Goal: Task Accomplishment & Management: Manage account settings

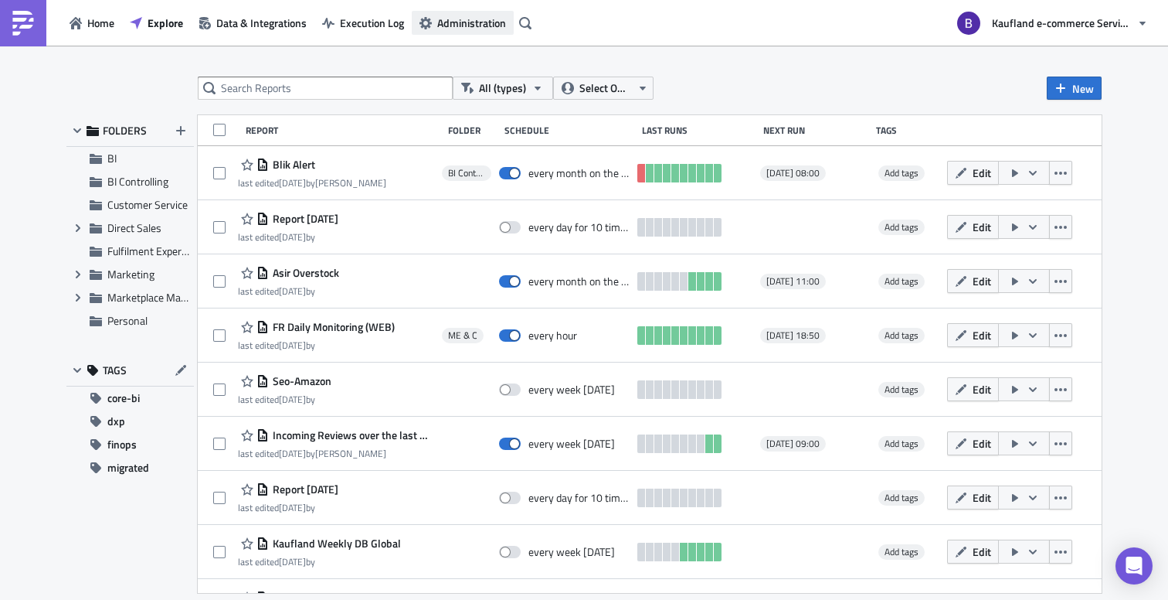
click at [479, 25] on span "Administration" at bounding box center [471, 23] width 69 height 16
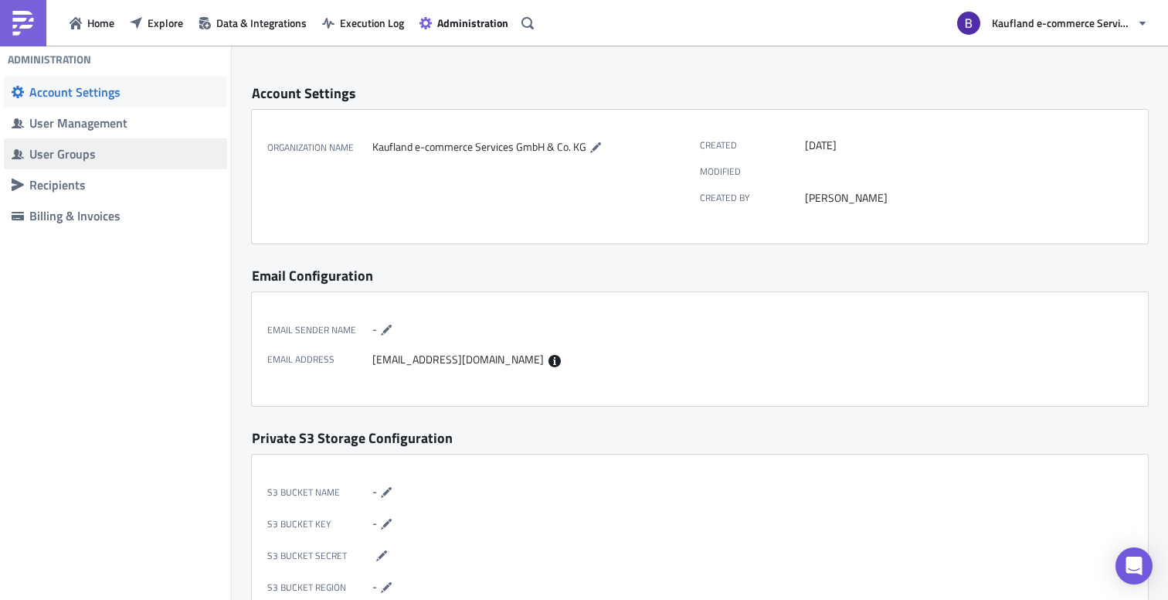
click at [116, 164] on span "User Groups" at bounding box center [115, 153] width 223 height 31
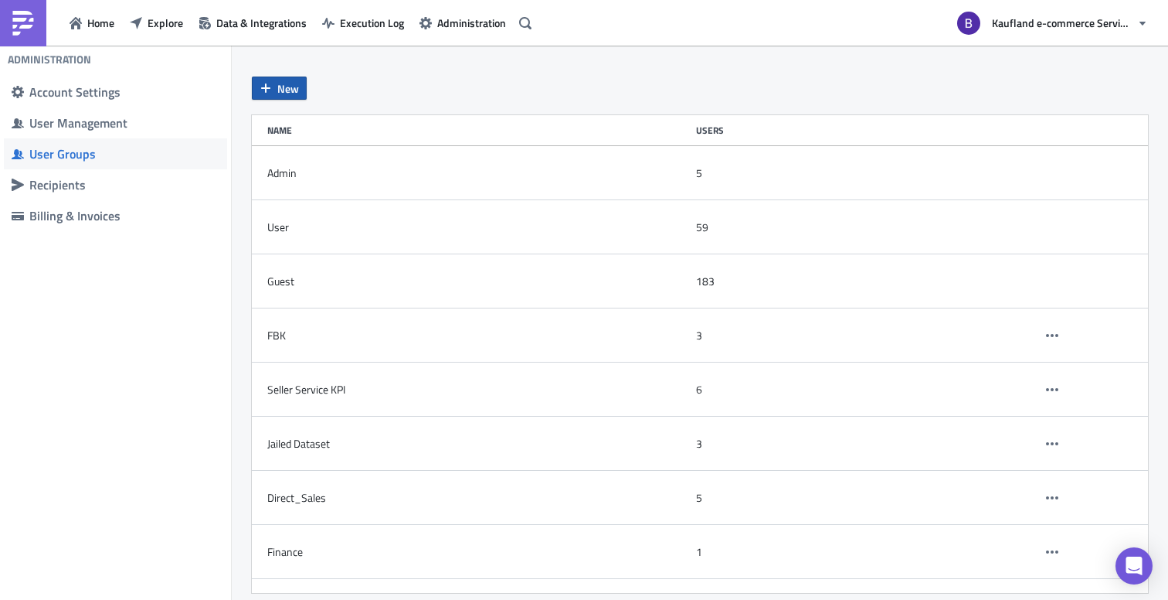
click at [282, 87] on span "New" at bounding box center [288, 88] width 22 height 16
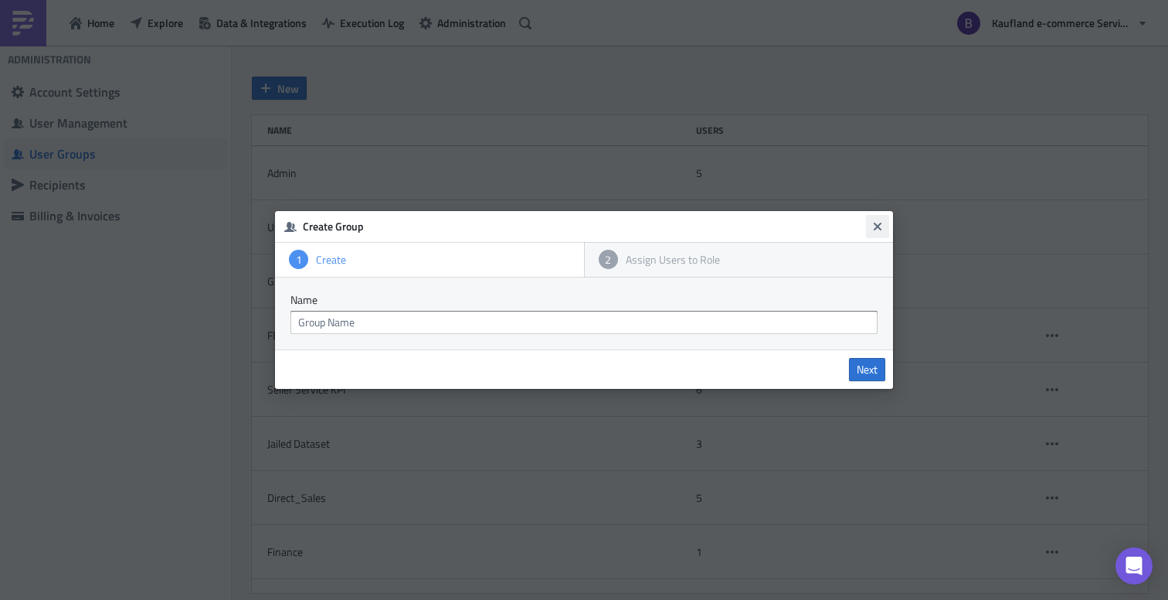
click at [881, 229] on icon "Close" at bounding box center [878, 227] width 8 height 8
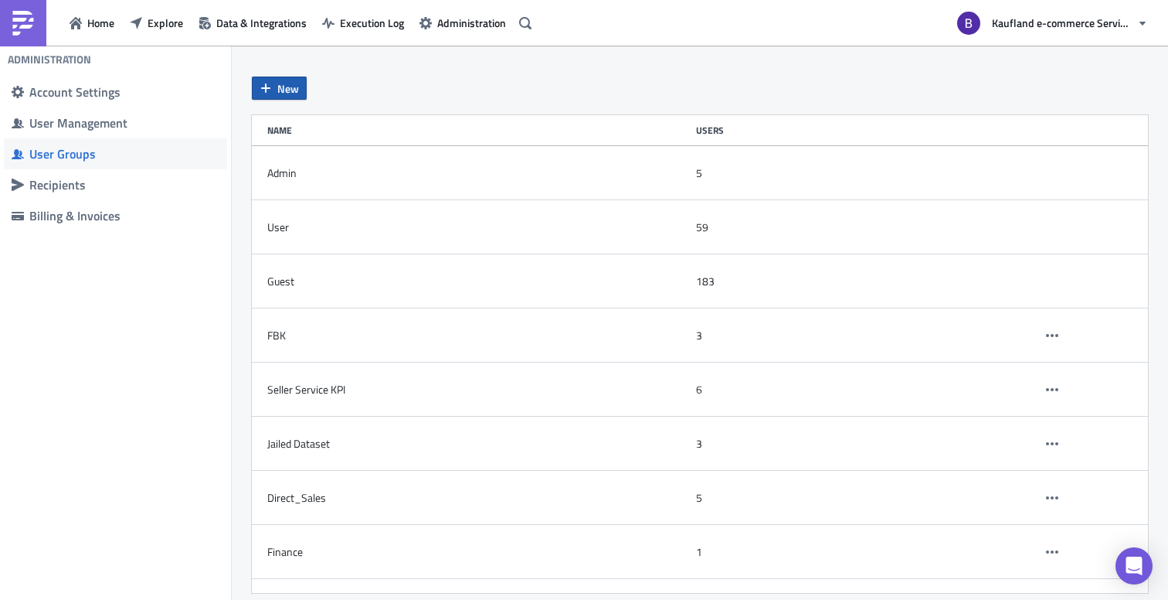
click at [297, 93] on span "New" at bounding box center [288, 88] width 22 height 16
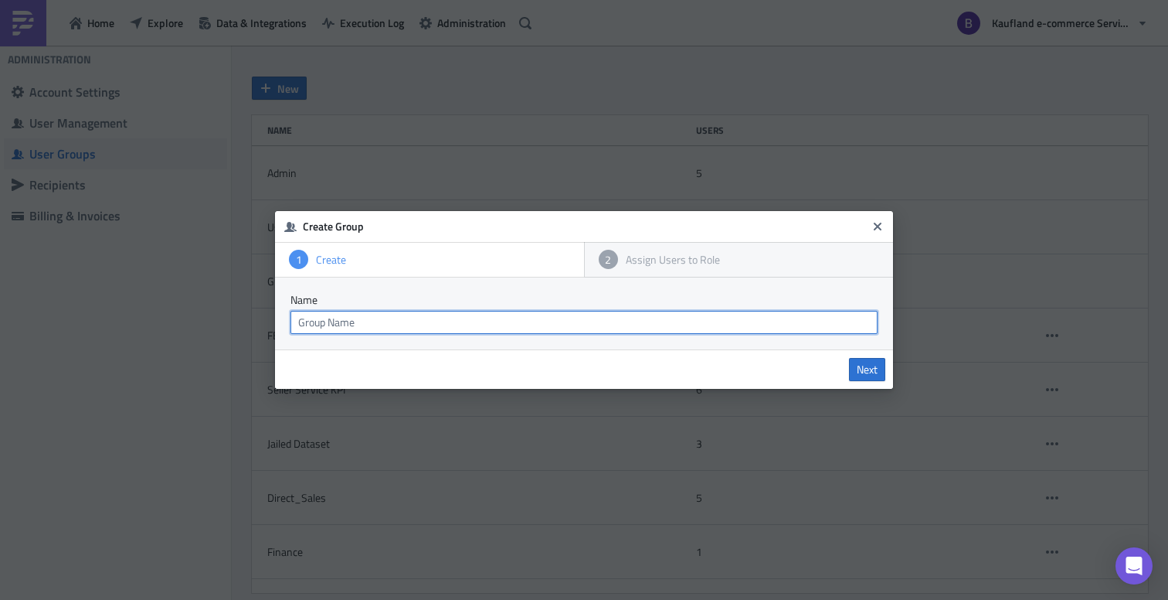
click at [496, 321] on input "text" at bounding box center [584, 322] width 587 height 23
type input "TEST"
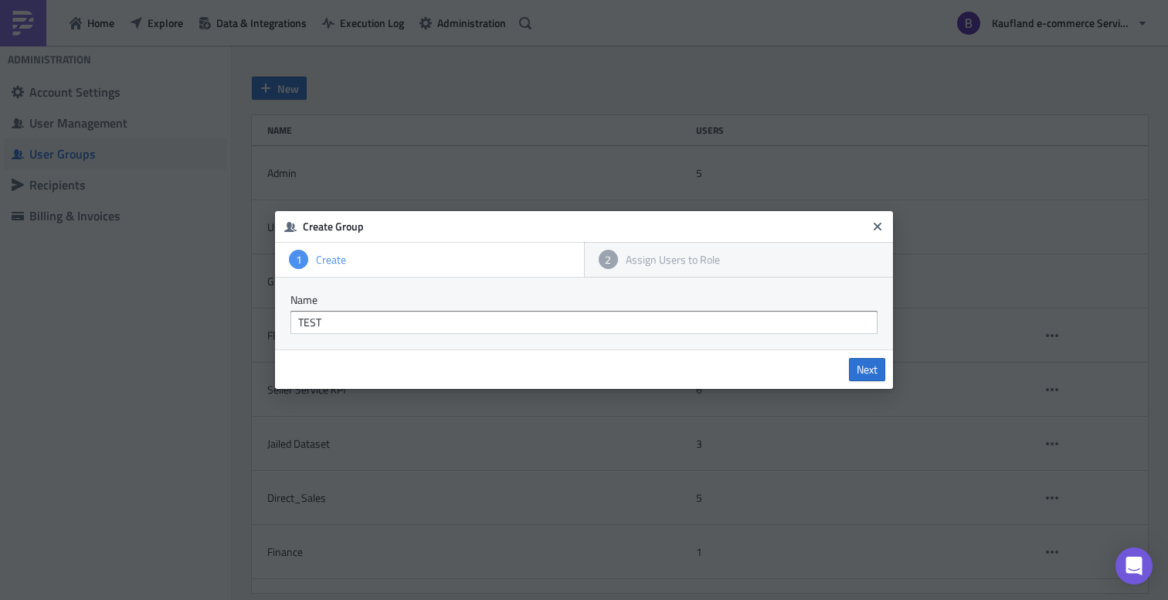
click at [695, 260] on div "Assign Users to Role" at bounding box center [749, 260] width 262 height 14
click at [867, 369] on span "Next" at bounding box center [867, 369] width 21 height 14
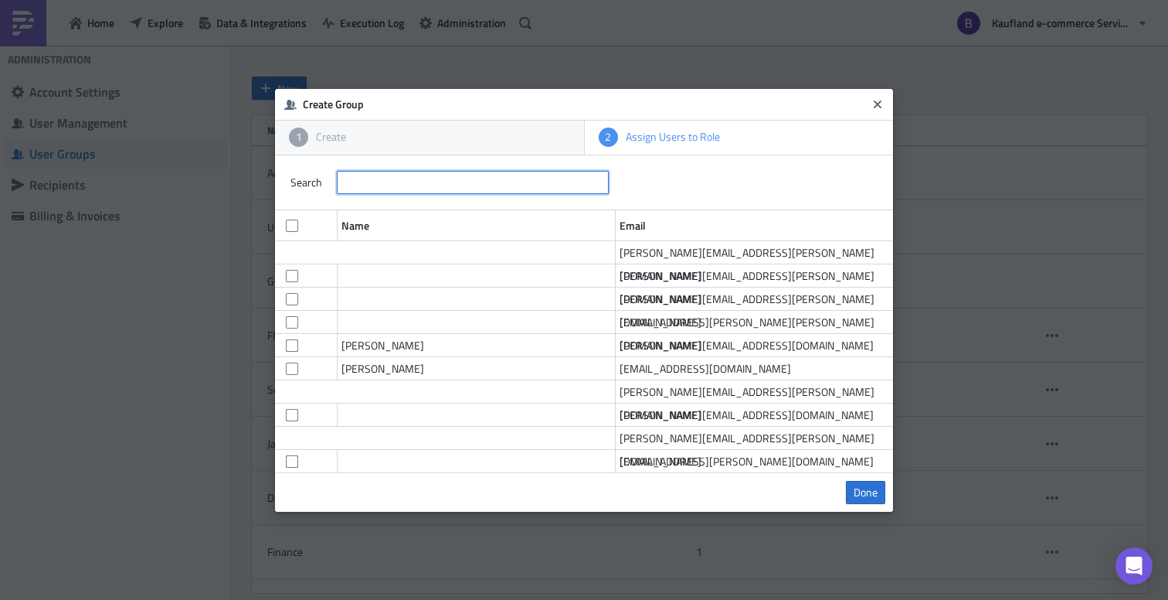
click at [447, 190] on input "text" at bounding box center [473, 182] width 272 height 23
click at [293, 270] on span at bounding box center [292, 276] width 12 height 12
click at [292, 267] on input "checkbox" at bounding box center [287, 272] width 10 height 10
checkbox input "true"
click at [292, 293] on span at bounding box center [292, 299] width 12 height 12
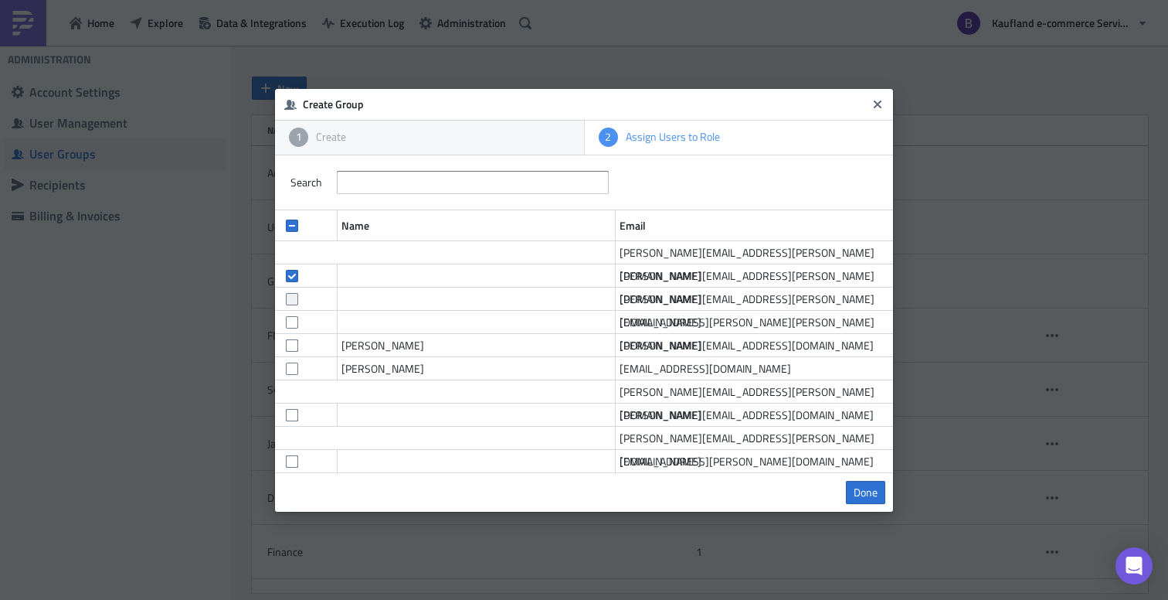
click at [292, 290] on input "checkbox" at bounding box center [287, 295] width 10 height 10
checkbox input "true"
click at [292, 316] on span at bounding box center [292, 322] width 12 height 12
click at [292, 313] on input "checkbox" at bounding box center [287, 318] width 10 height 10
checkbox input "true"
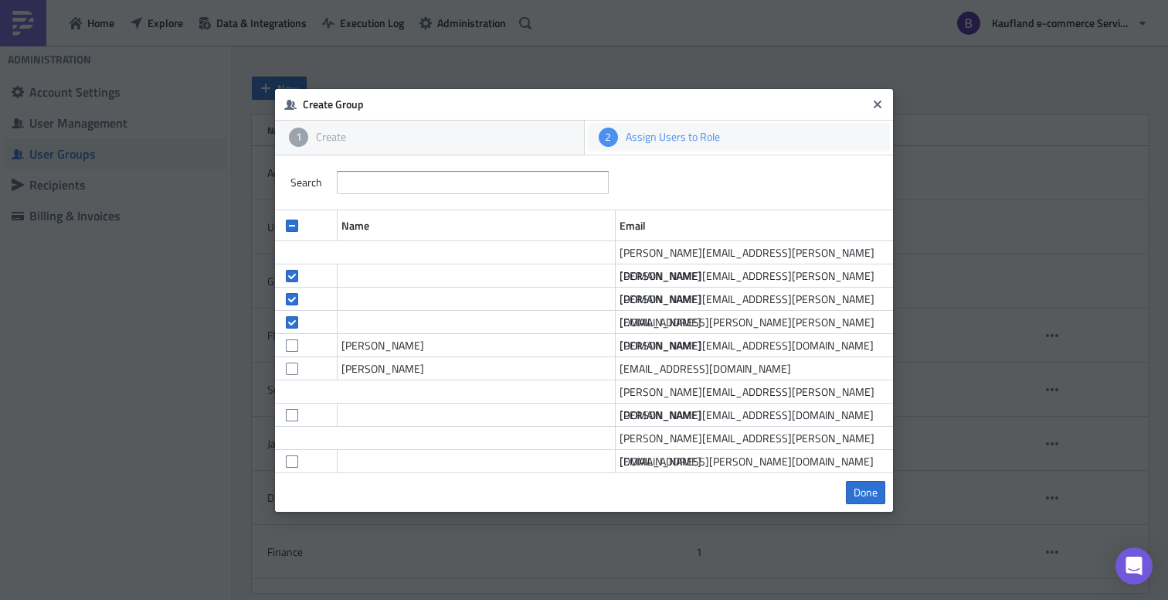
click at [700, 130] on div "Assign Users to Role" at bounding box center [749, 137] width 262 height 14
click at [698, 131] on div "Assign Users to Role" at bounding box center [749, 137] width 262 height 14
click at [870, 104] on button "Close" at bounding box center [877, 104] width 23 height 23
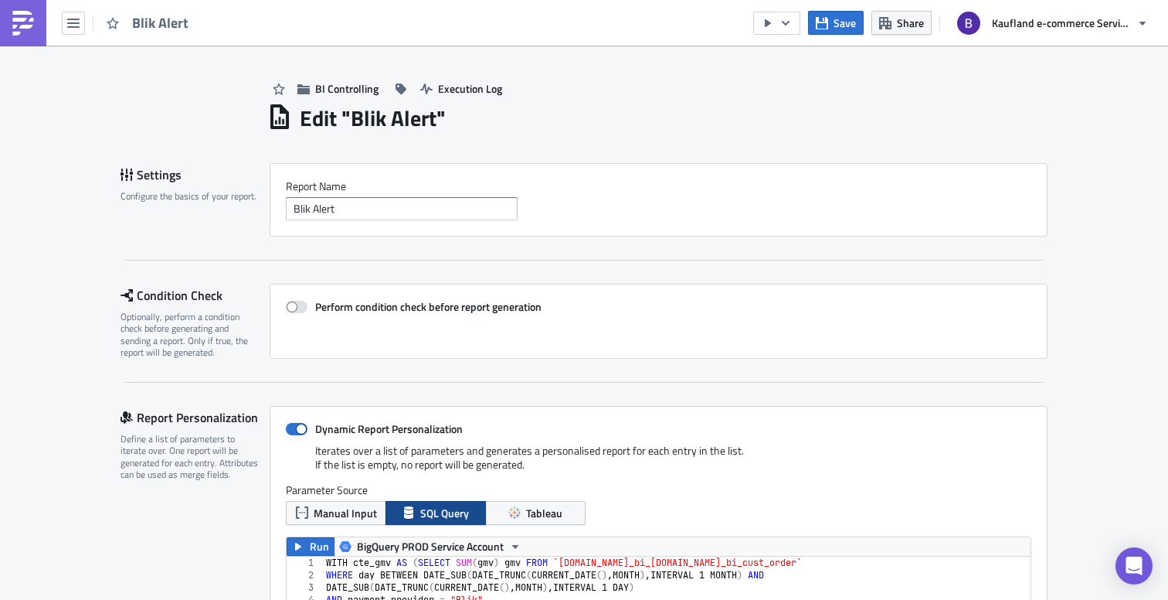
scroll to position [177, 744]
click at [11, 27] on img at bounding box center [23, 23] width 25 height 25
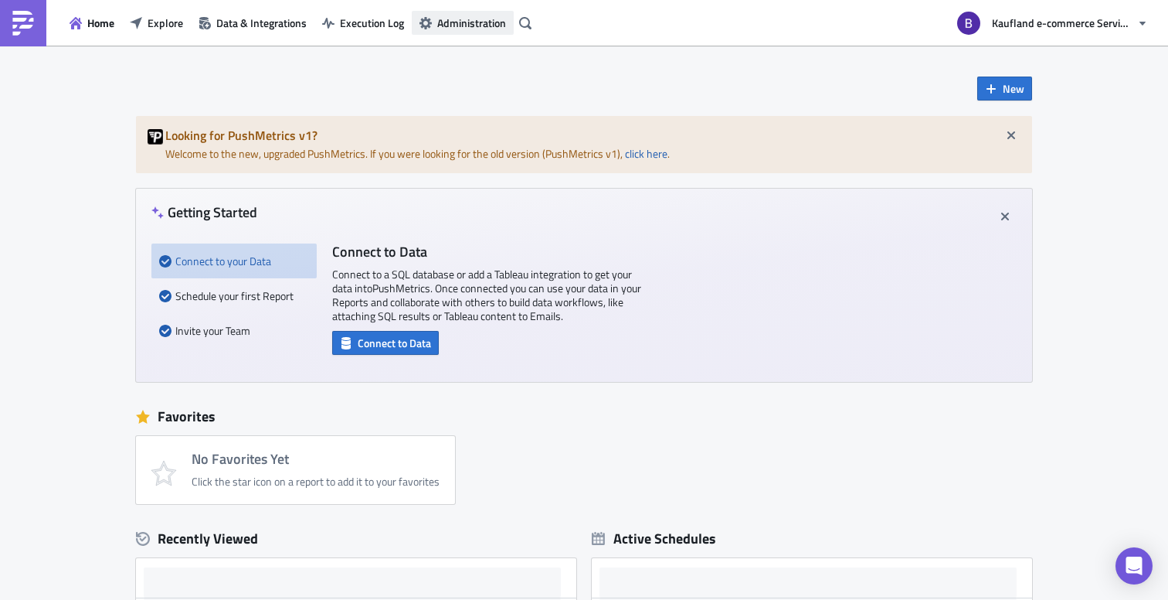
click at [464, 33] on button "Administration" at bounding box center [463, 23] width 102 height 24
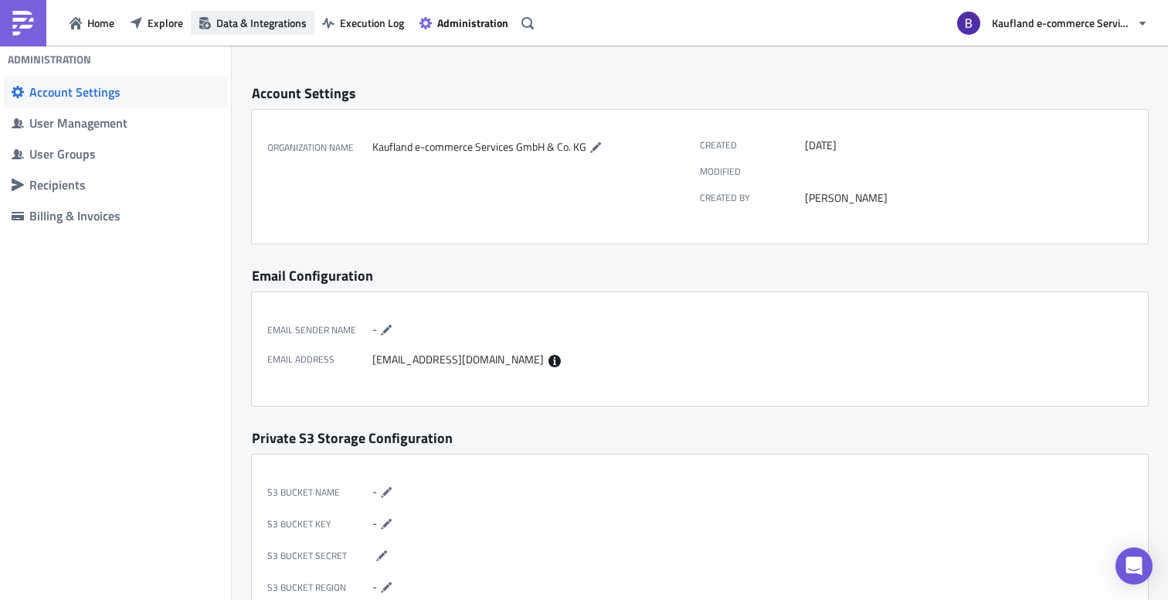
click at [300, 26] on span "Data & Integrations" at bounding box center [261, 23] width 90 height 16
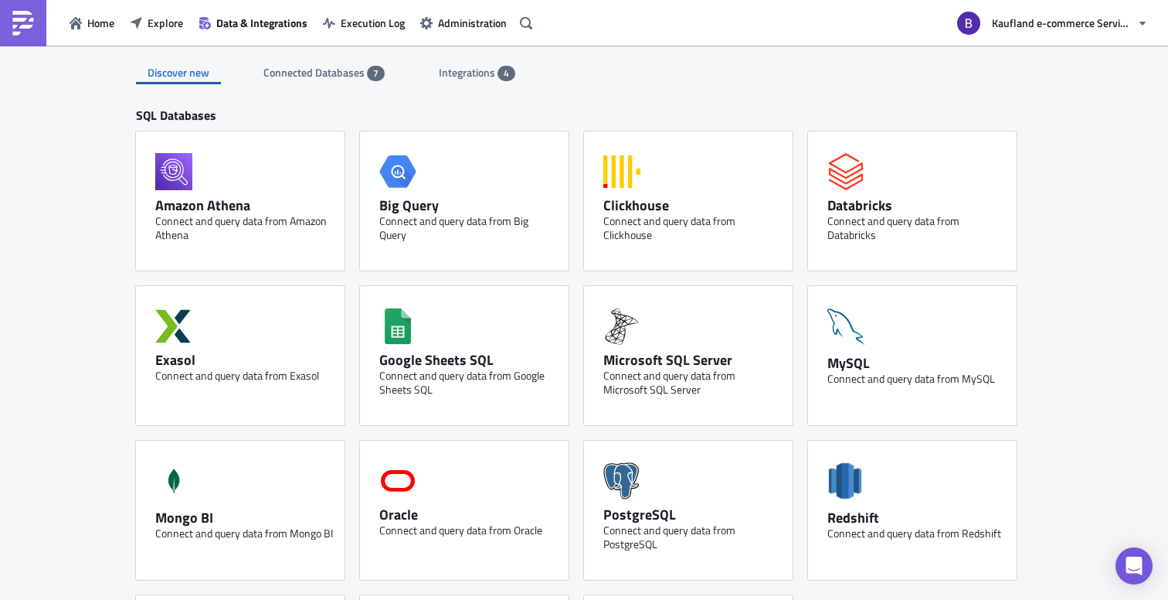
click at [485, 75] on span "Integrations" at bounding box center [468, 72] width 59 height 16
